Goal: Task Accomplishment & Management: Use online tool/utility

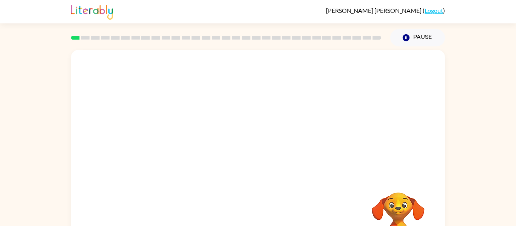
click at [234, 177] on div "Your browser must support playing .mp4 files to use Literably. Please try using…" at bounding box center [258, 158] width 374 height 216
click at [234, 119] on video "Your browser must support playing .mp4 files to use Literably. Please try using…" at bounding box center [258, 113] width 374 height 127
click at [277, 138] on video "Your browser must support playing .mp4 files to use Literably. Please try using…" at bounding box center [258, 113] width 374 height 127
click at [301, 122] on video "Your browser must support playing .mp4 files to use Literably. Please try using…" at bounding box center [258, 113] width 374 height 127
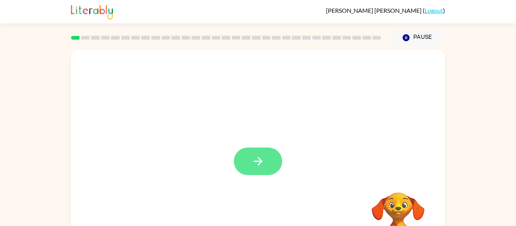
click at [263, 166] on icon "button" at bounding box center [258, 161] width 13 height 13
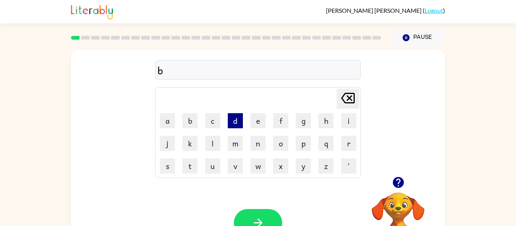
click at [235, 126] on button "d" at bounding box center [235, 120] width 15 height 15
click at [353, 103] on icon at bounding box center [348, 98] width 14 height 11
click at [215, 164] on button "u" at bounding box center [212, 166] width 15 height 15
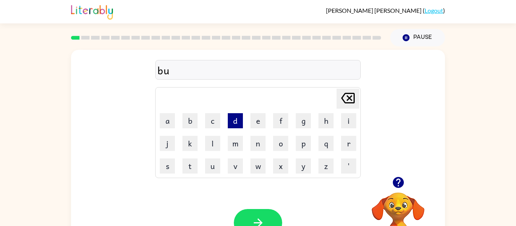
click at [237, 126] on button "d" at bounding box center [235, 120] width 15 height 15
click at [341, 142] on button "r" at bounding box center [348, 143] width 15 height 15
click at [265, 221] on button "button" at bounding box center [258, 223] width 48 height 28
click at [213, 128] on button "c" at bounding box center [212, 120] width 15 height 15
click at [276, 141] on button "o" at bounding box center [280, 143] width 15 height 15
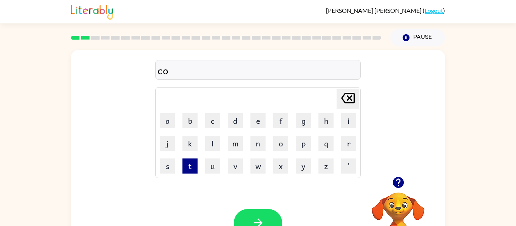
click at [193, 162] on button "t" at bounding box center [189, 166] width 15 height 15
click at [263, 212] on button "button" at bounding box center [258, 223] width 48 height 28
click at [214, 146] on button "l" at bounding box center [212, 143] width 15 height 15
click at [282, 145] on button "o" at bounding box center [280, 143] width 15 height 15
click at [193, 142] on button "k" at bounding box center [189, 143] width 15 height 15
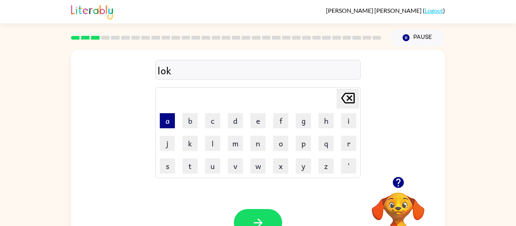
click at [164, 122] on button "a" at bounding box center [167, 120] width 15 height 15
click at [190, 166] on button "t" at bounding box center [189, 166] width 15 height 15
click at [266, 220] on button "button" at bounding box center [258, 223] width 48 height 28
click at [186, 166] on button "t" at bounding box center [189, 166] width 15 height 15
click at [242, 168] on button "v" at bounding box center [235, 166] width 15 height 15
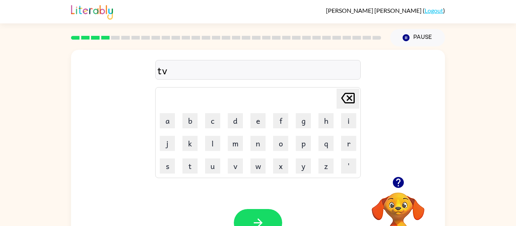
click at [353, 102] on icon "[PERSON_NAME] last character input" at bounding box center [348, 98] width 18 height 18
click at [260, 172] on button "w" at bounding box center [258, 166] width 15 height 15
type button "w"
click at [261, 214] on button "button" at bounding box center [258, 223] width 48 height 28
click at [268, 215] on button "button" at bounding box center [258, 223] width 48 height 28
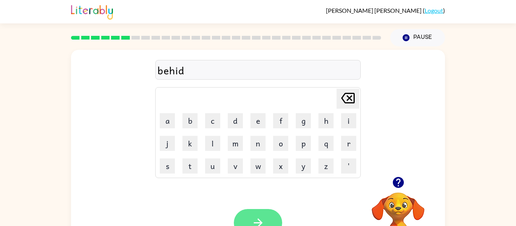
click at [263, 212] on button "button" at bounding box center [258, 223] width 48 height 28
click at [262, 218] on icon "button" at bounding box center [258, 223] width 13 height 13
click at [262, 216] on button "button" at bounding box center [258, 223] width 48 height 28
click at [253, 224] on icon "button" at bounding box center [258, 223] width 13 height 13
click at [255, 221] on icon "button" at bounding box center [258, 223] width 13 height 13
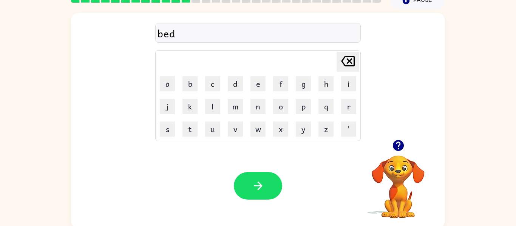
scroll to position [39, 0]
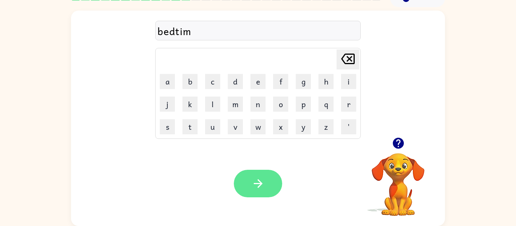
click at [274, 176] on button "button" at bounding box center [258, 184] width 48 height 28
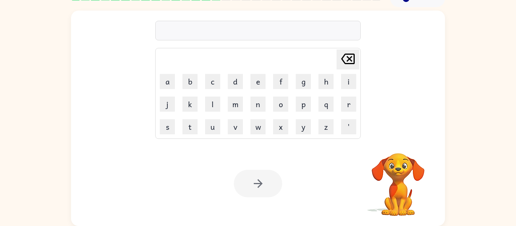
scroll to position [0, 0]
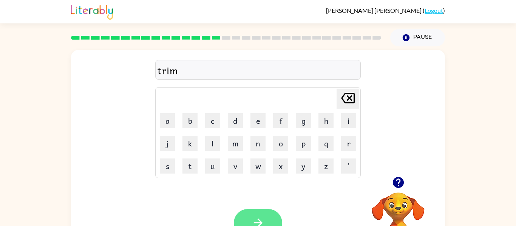
click at [261, 218] on icon "button" at bounding box center [258, 223] width 13 height 13
click at [243, 218] on button "button" at bounding box center [258, 223] width 48 height 28
click at [252, 215] on button "button" at bounding box center [258, 223] width 48 height 28
click at [244, 212] on button "button" at bounding box center [258, 223] width 48 height 28
click at [264, 219] on icon "button" at bounding box center [258, 223] width 13 height 13
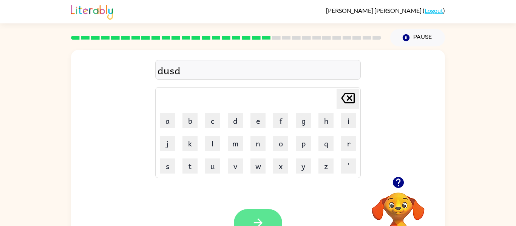
click at [261, 210] on button "button" at bounding box center [258, 223] width 48 height 28
click at [268, 212] on button "button" at bounding box center [258, 223] width 48 height 28
click at [260, 217] on icon "button" at bounding box center [258, 223] width 13 height 13
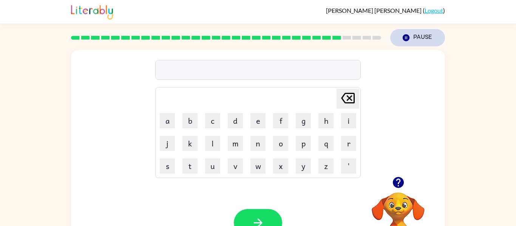
click at [406, 37] on icon "Pause" at bounding box center [406, 38] width 8 height 8
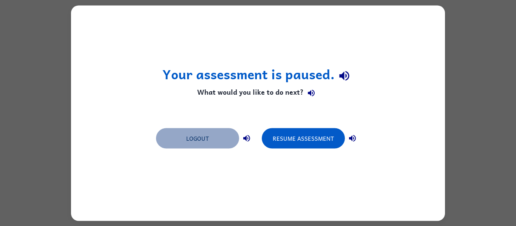
click at [203, 130] on button "Logout" at bounding box center [197, 138] width 83 height 20
